Goal: Check status: Check status

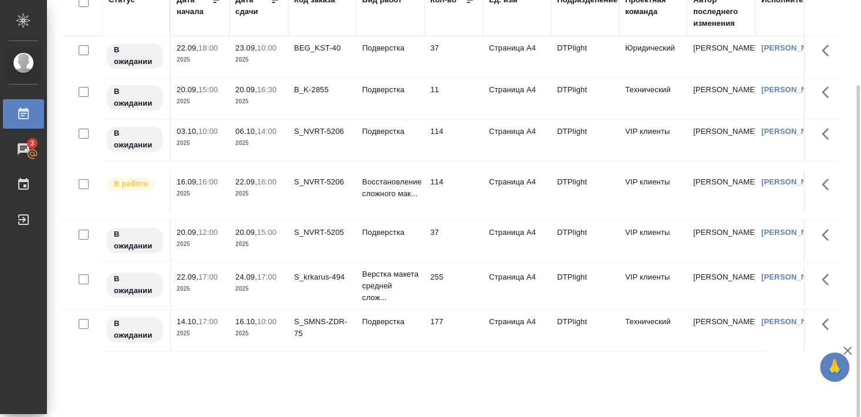
scroll to position [43, 0]
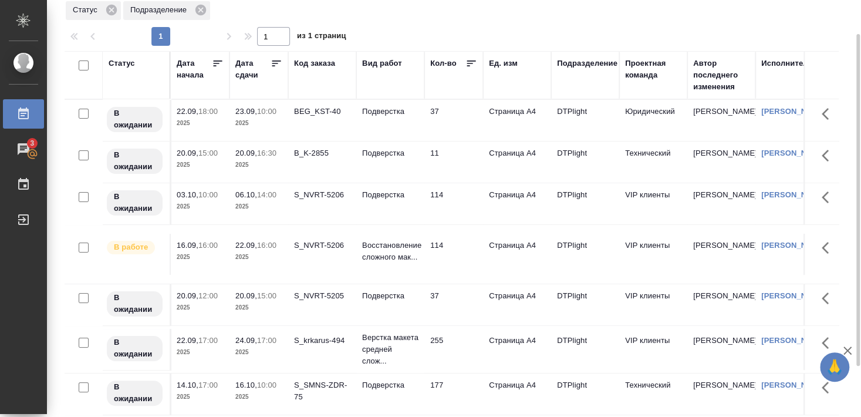
click at [324, 295] on div "S_NVRT-5205" at bounding box center [322, 296] width 56 height 12
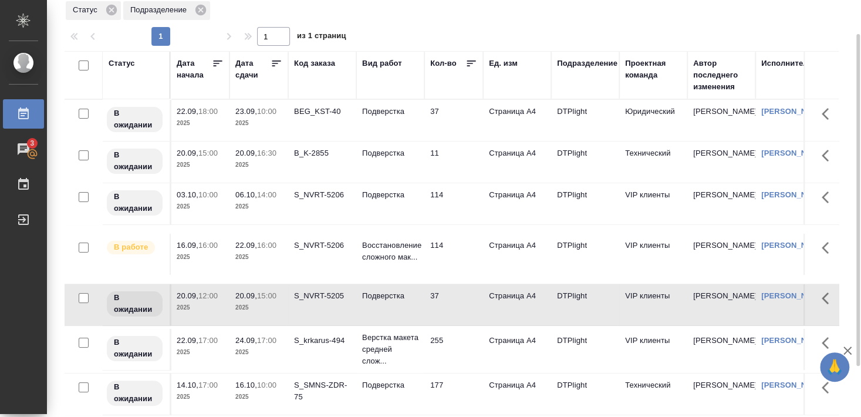
click at [324, 295] on div "S_NVRT-5205" at bounding box center [322, 296] width 56 height 12
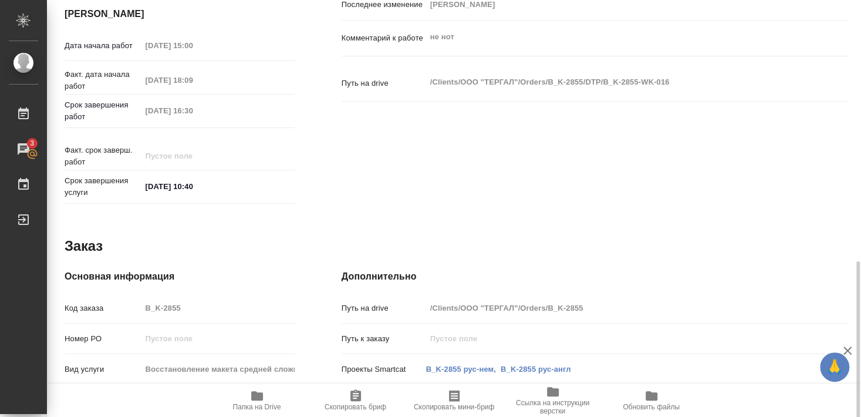
scroll to position [481, 0]
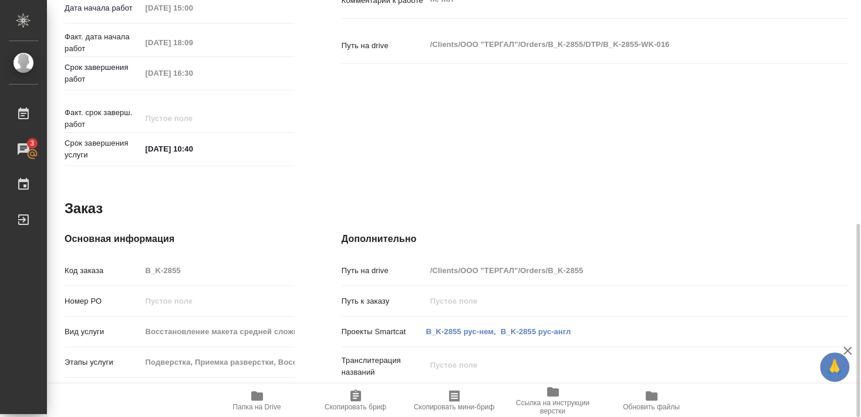
click at [317, 353] on div "Основная информация Код заказа B_K-2855 Номер РО Вид услуги Восстановление маке…" at bounding box center [179, 373] width 277 height 331
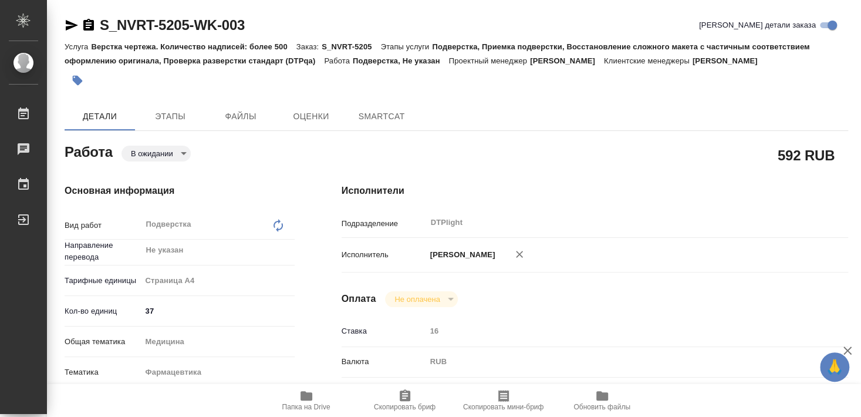
type textarea "x"
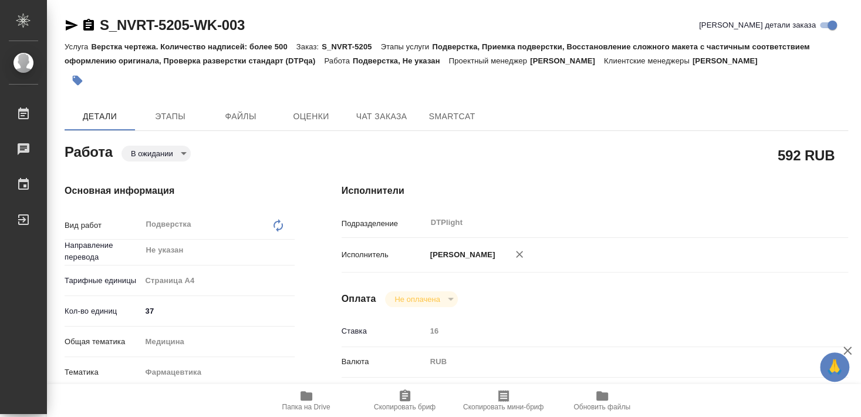
type textarea "x"
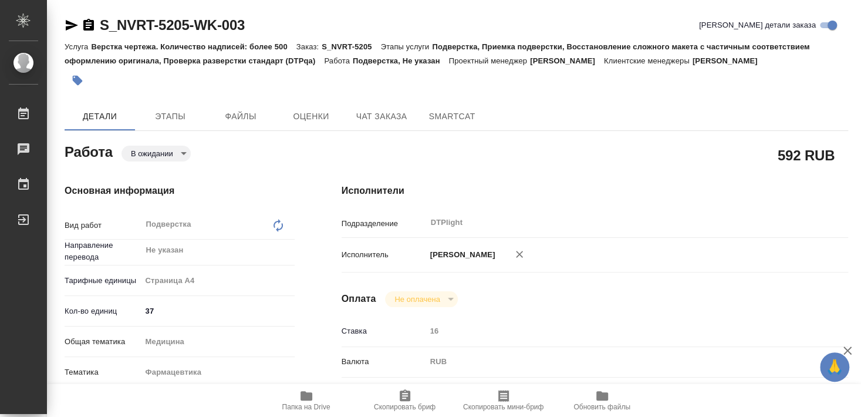
type textarea "x"
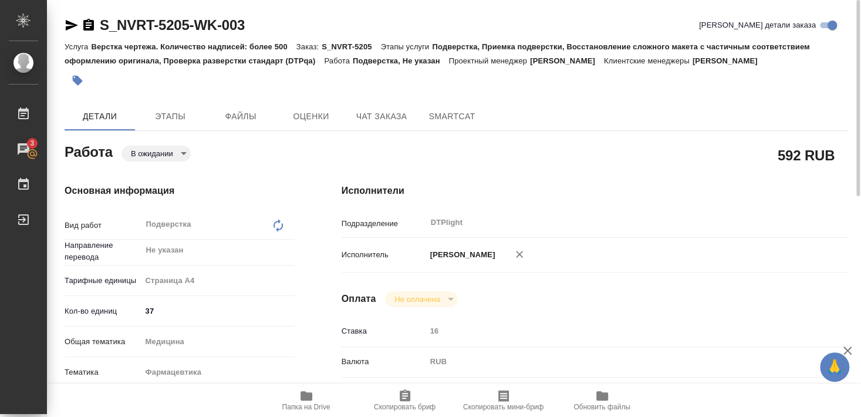
click at [68, 26] on icon "button" at bounding box center [72, 25] width 14 height 14
